Goal: Information Seeking & Learning: Learn about a topic

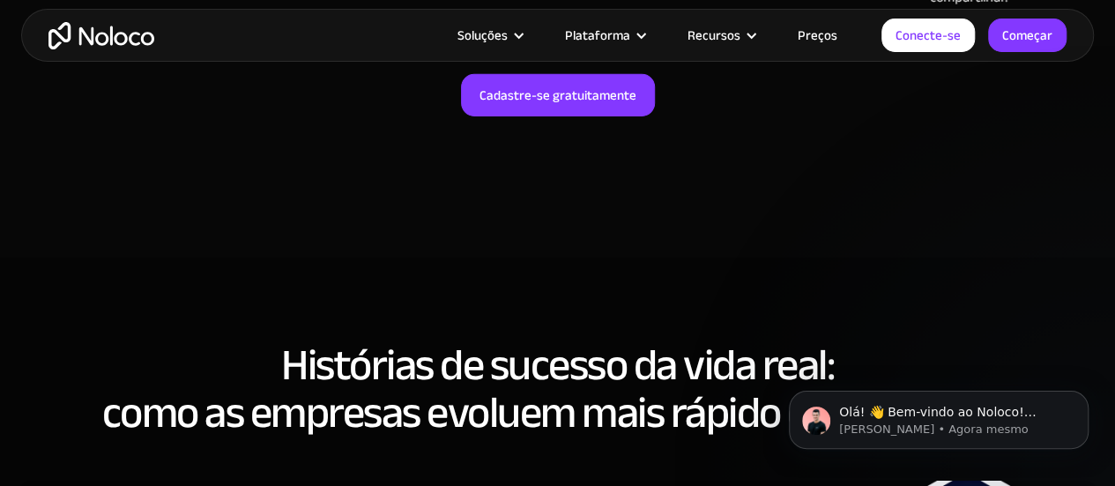
scroll to position [6082, 0]
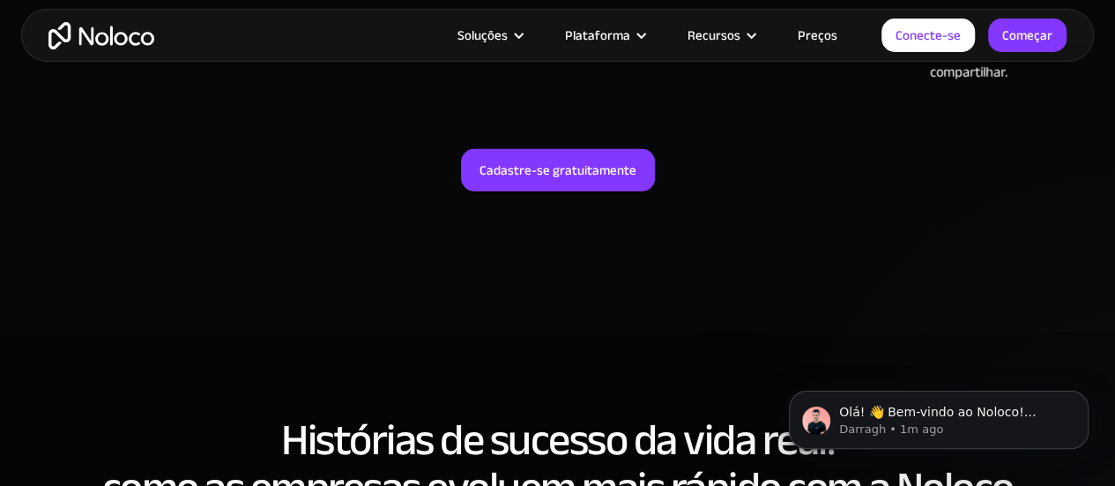
click at [818, 32] on font "Preços" at bounding box center [818, 35] width 40 height 25
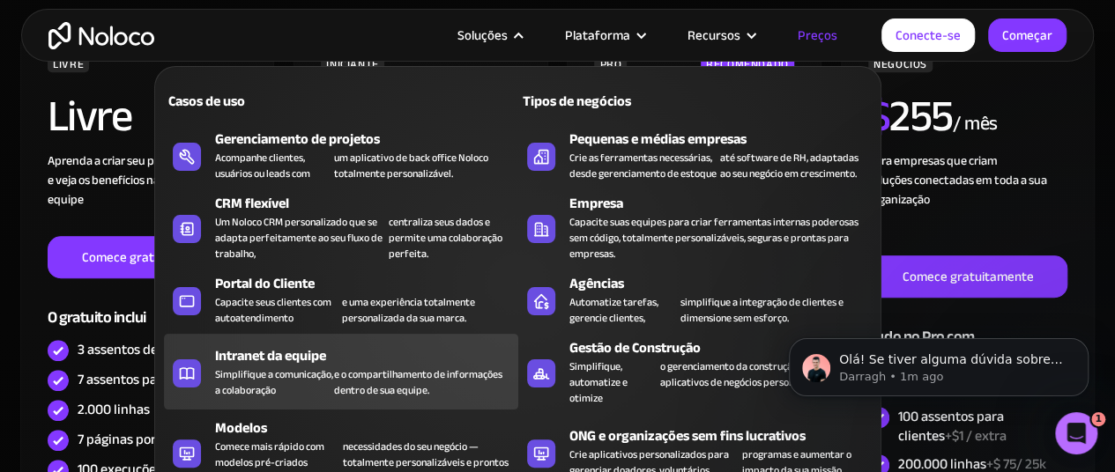
scroll to position [617, 0]
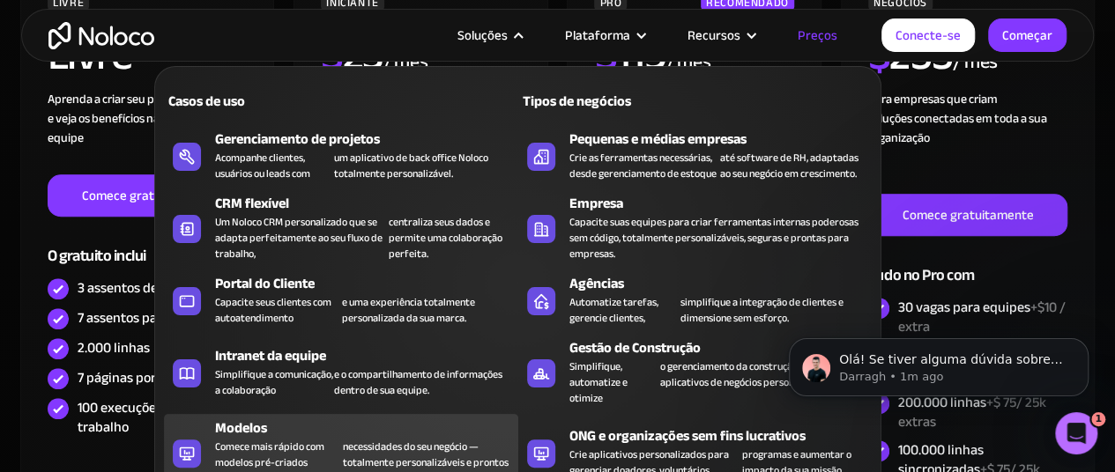
click at [282, 457] on font "Comece mais rápido com modelos pré-criados adaptados às" at bounding box center [269, 462] width 109 height 51
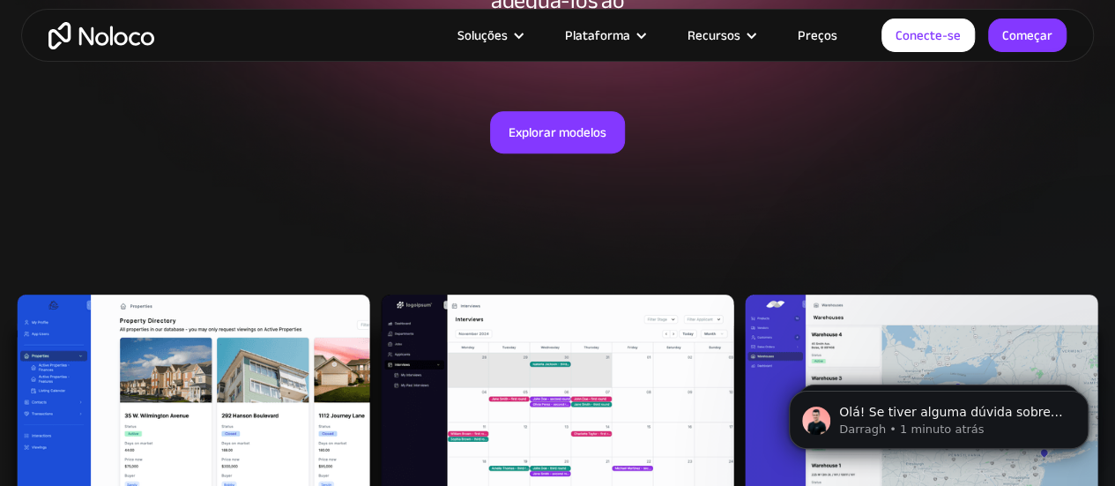
scroll to position [353, 0]
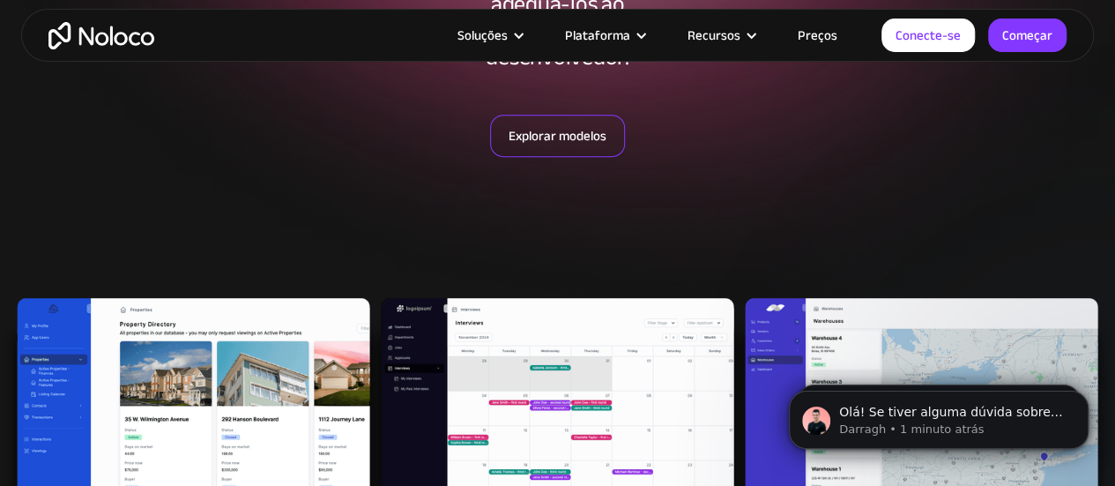
click at [568, 142] on font "Explorar modelos" at bounding box center [558, 135] width 98 height 25
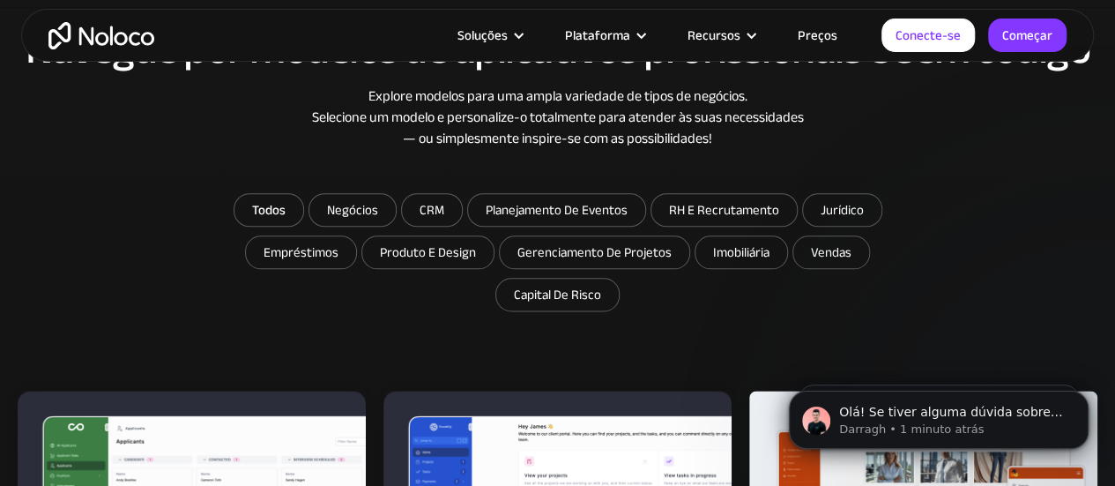
scroll to position [955, 0]
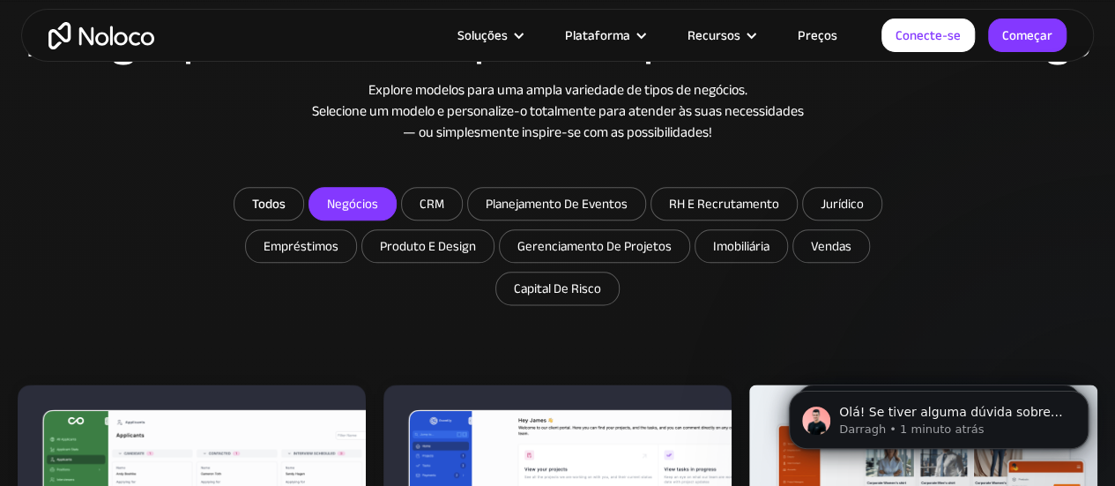
click at [353, 207] on input "Negócios" at bounding box center [352, 204] width 86 height 32
checkbox input "true"
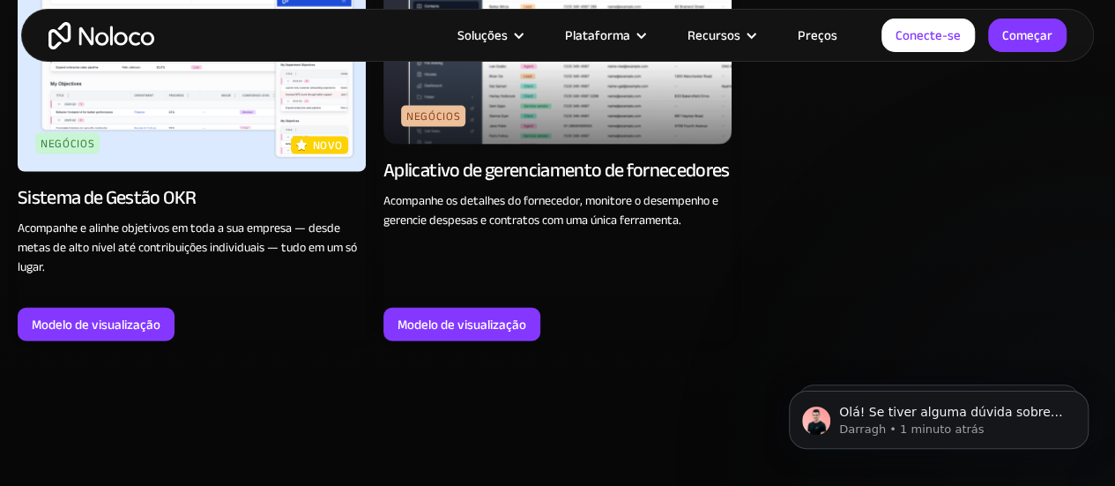
scroll to position [1924, 0]
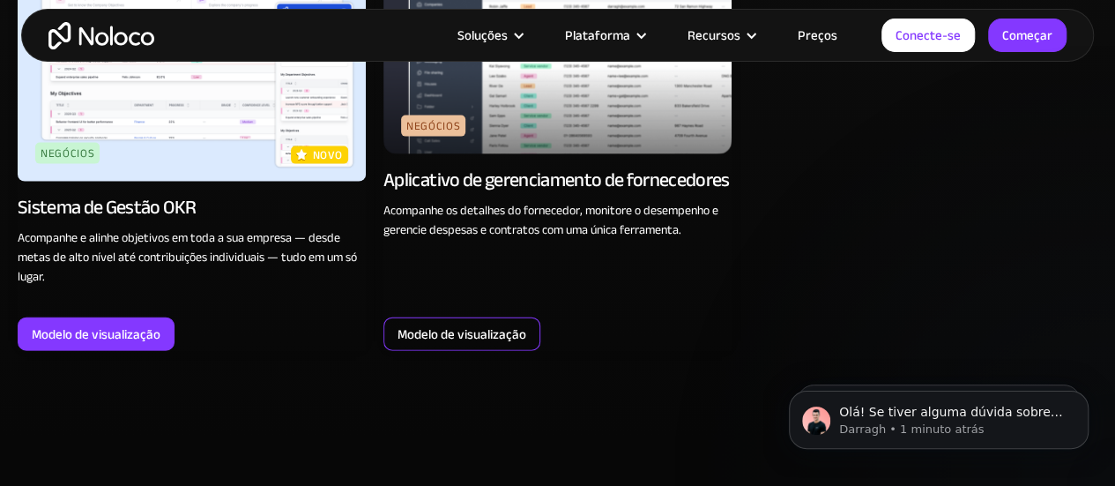
click at [425, 338] on font "Modelo de visualização" at bounding box center [462, 334] width 129 height 25
